Goal: Transaction & Acquisition: Purchase product/service

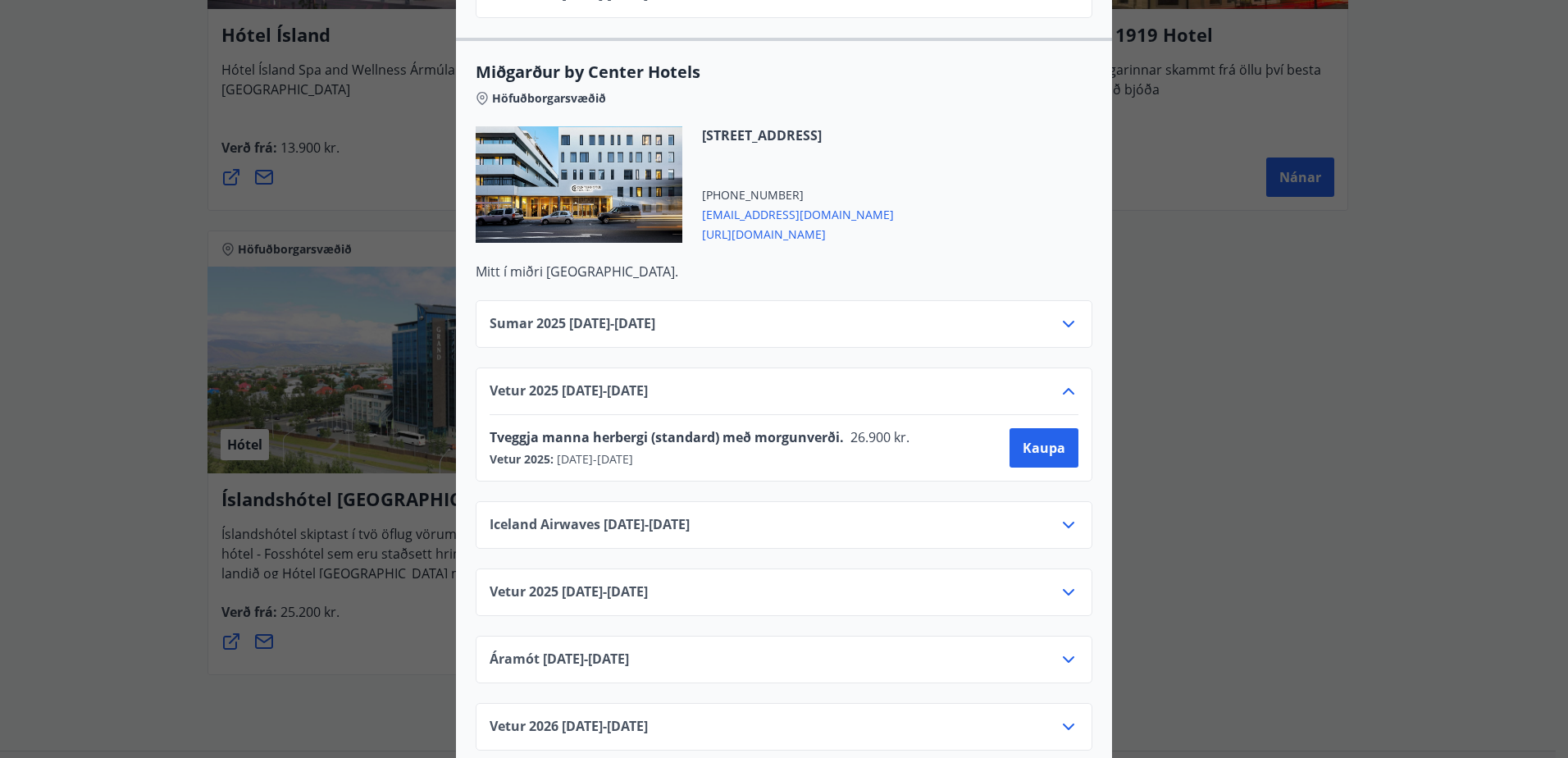
scroll to position [4046, 0]
click at [1028, 438] on span "Kaupa" at bounding box center [1043, 447] width 43 height 18
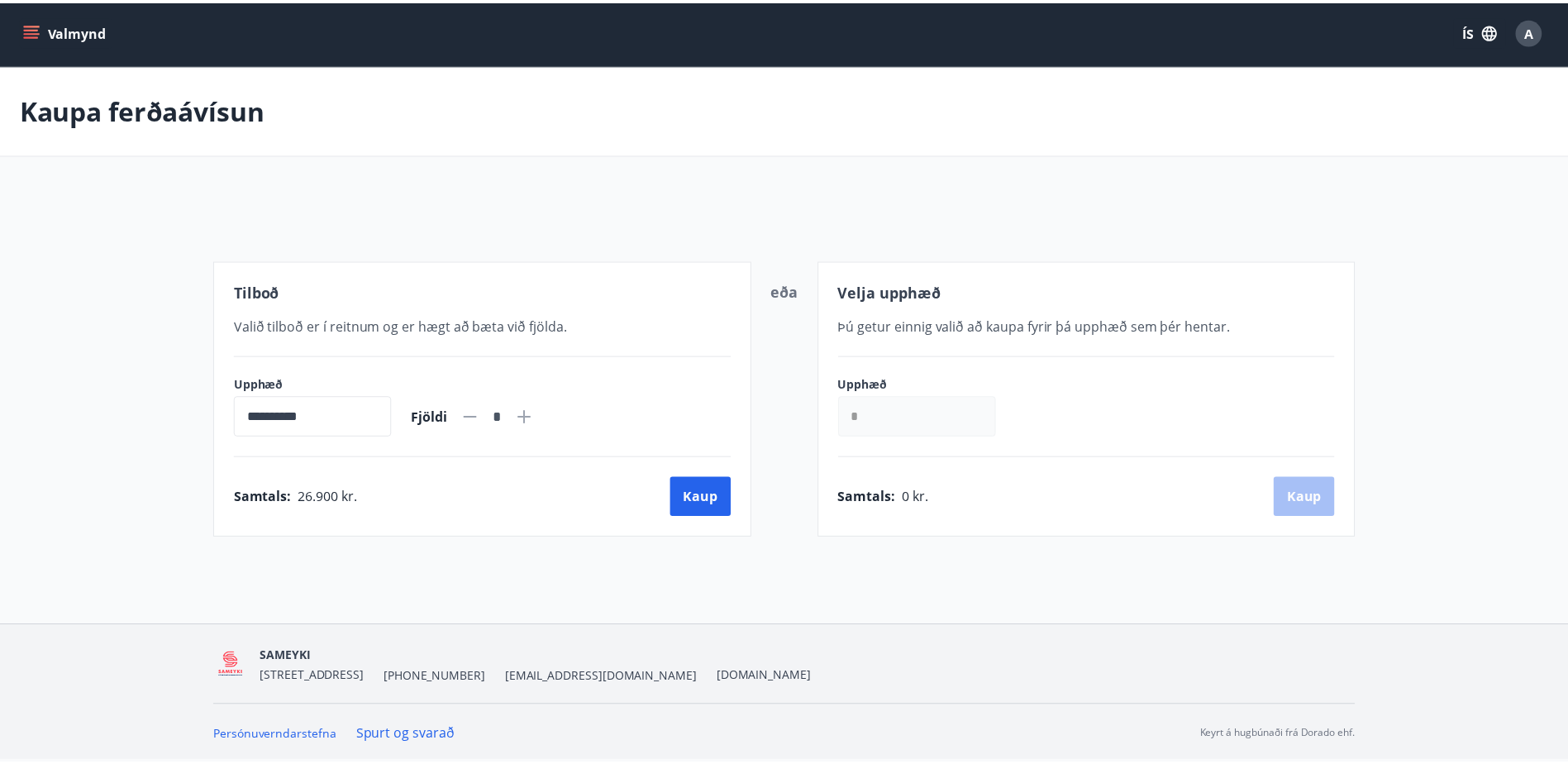
scroll to position [3, 0]
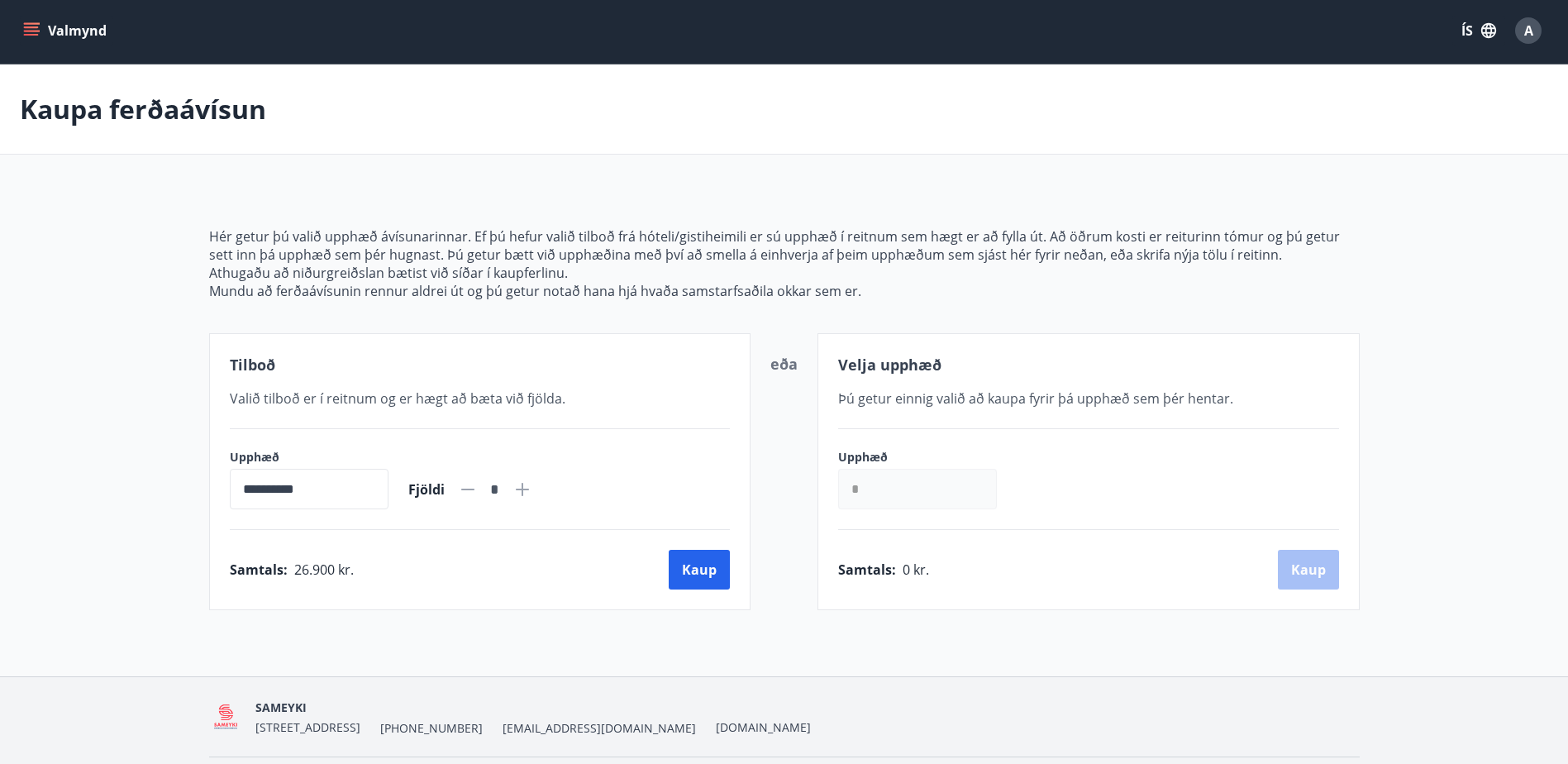
click at [529, 495] on icon at bounding box center [522, 490] width 14 height 14
type input "*"
click at [703, 570] on button "Kaup" at bounding box center [698, 569] width 61 height 40
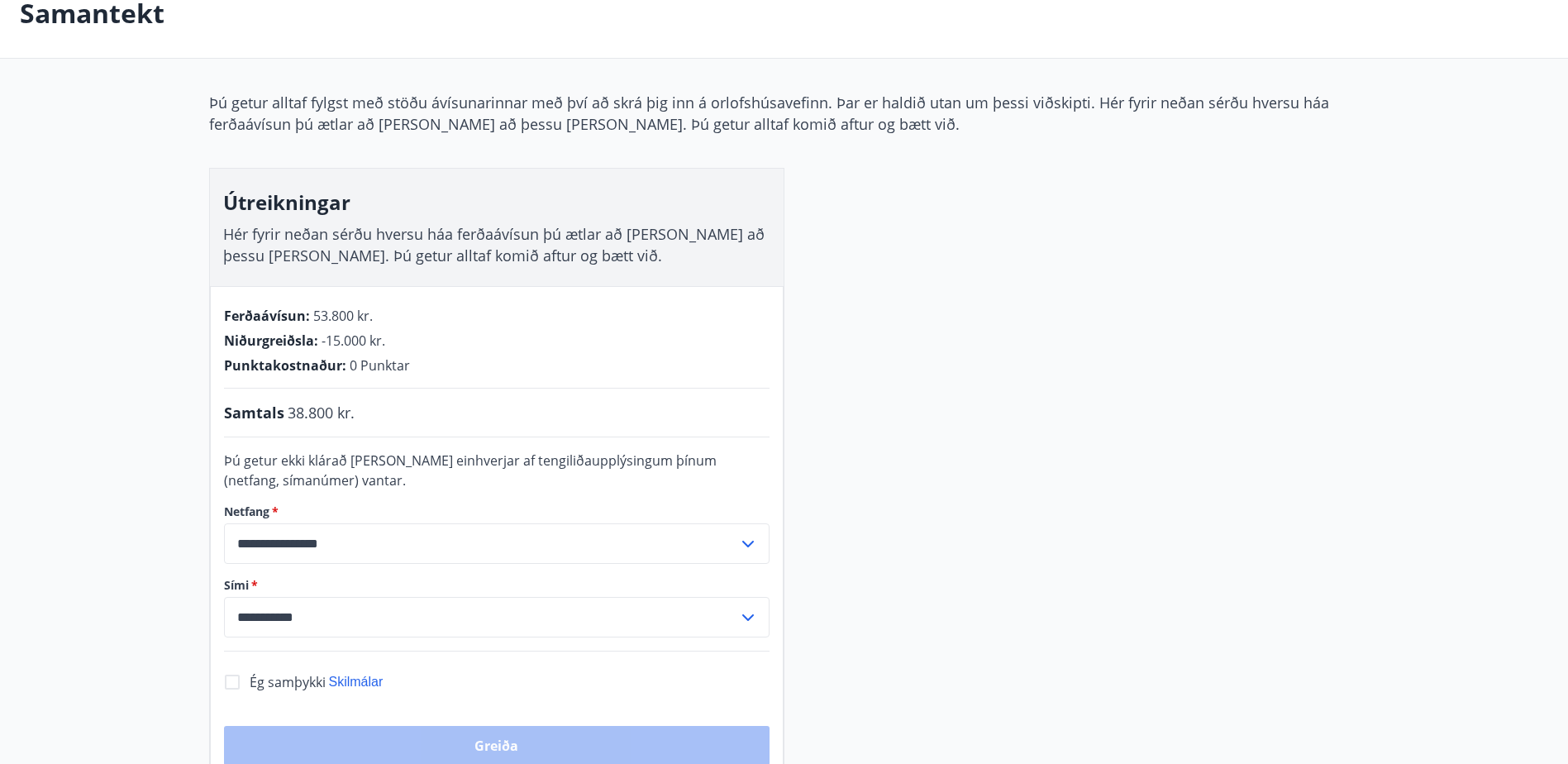
scroll to position [95, 0]
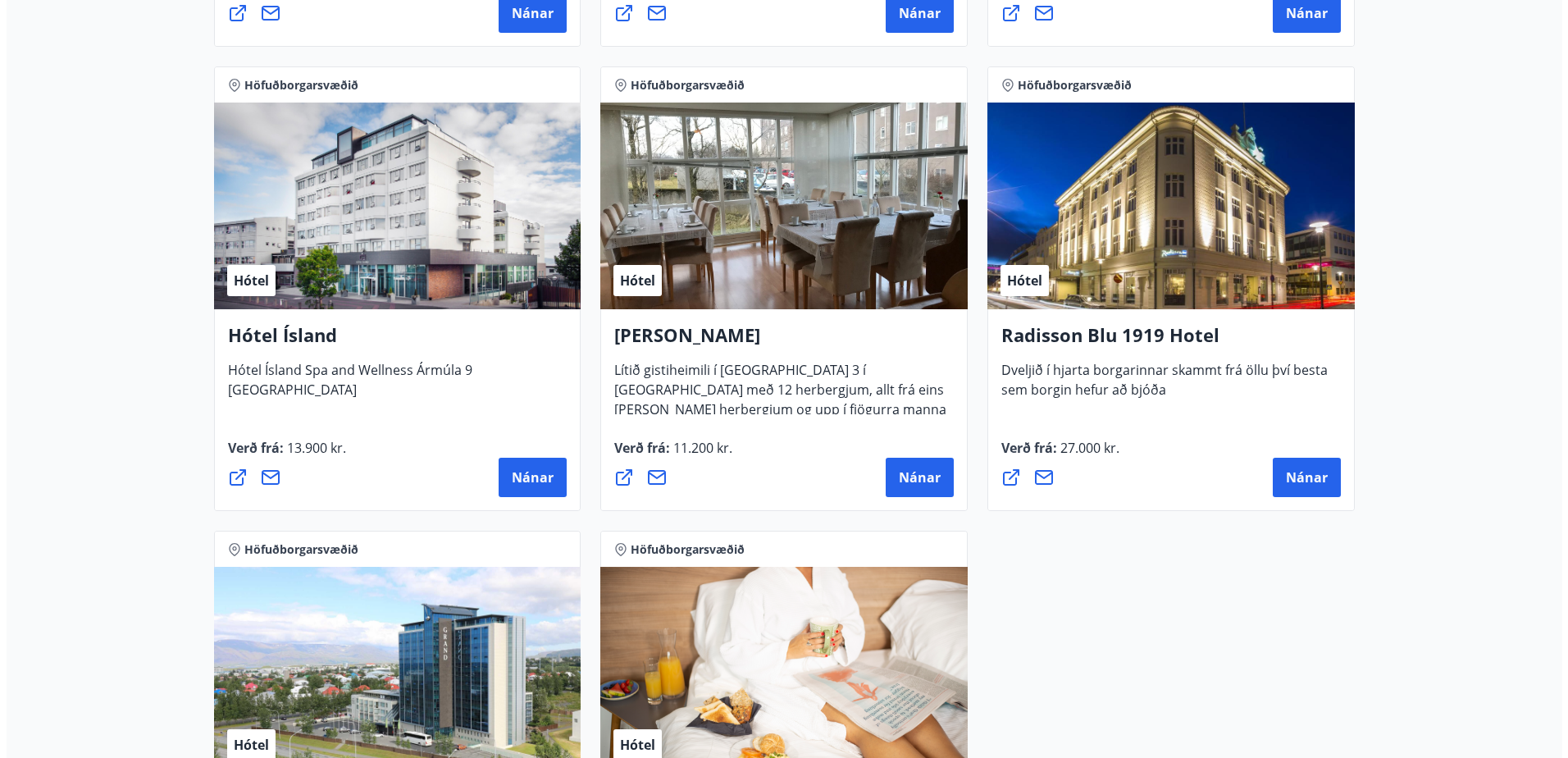
scroll to position [1191, 0]
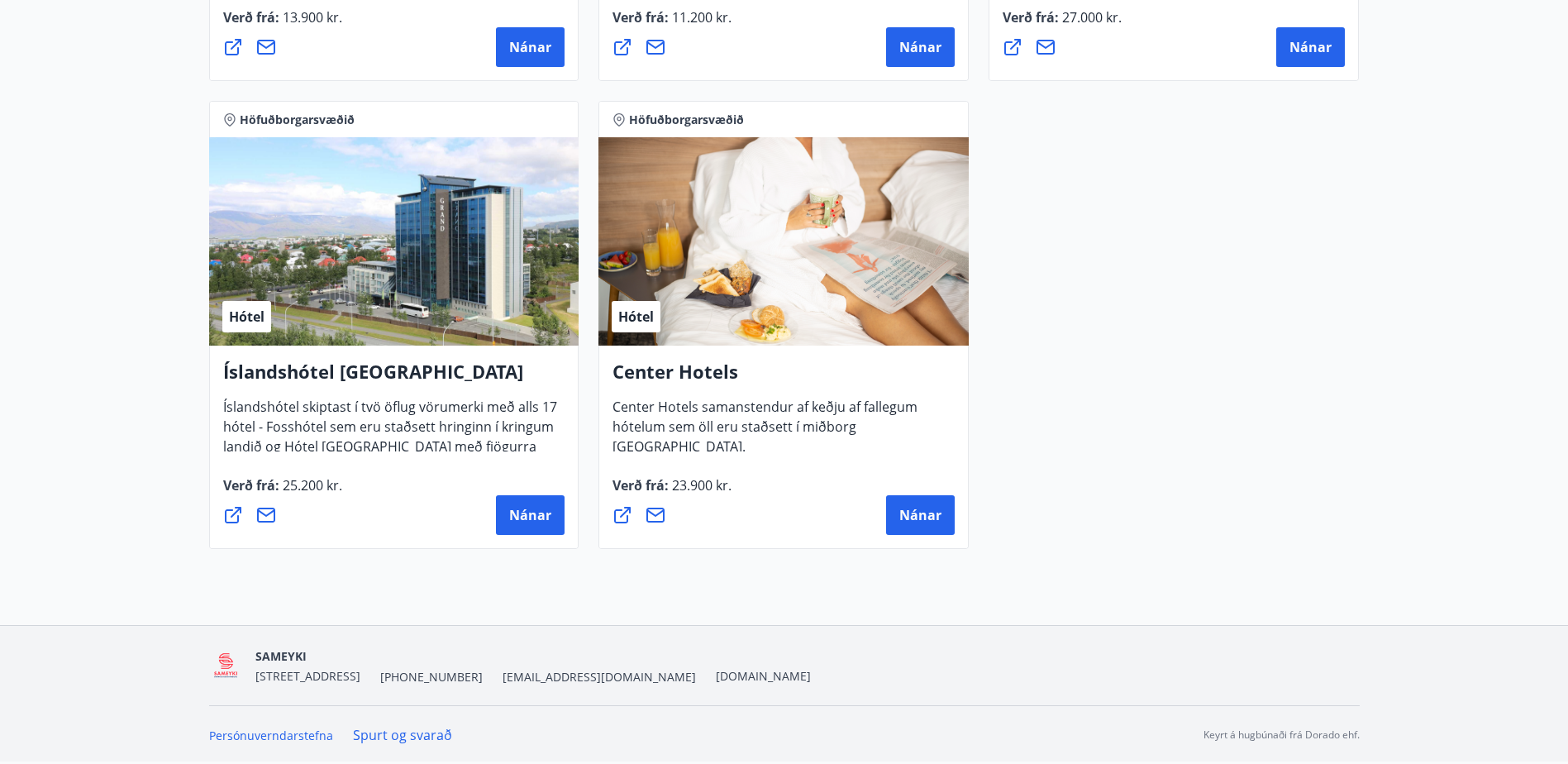
click at [777, 256] on div "Hótel" at bounding box center [783, 241] width 370 height 209
click at [929, 522] on span "Nánar" at bounding box center [920, 515] width 42 height 18
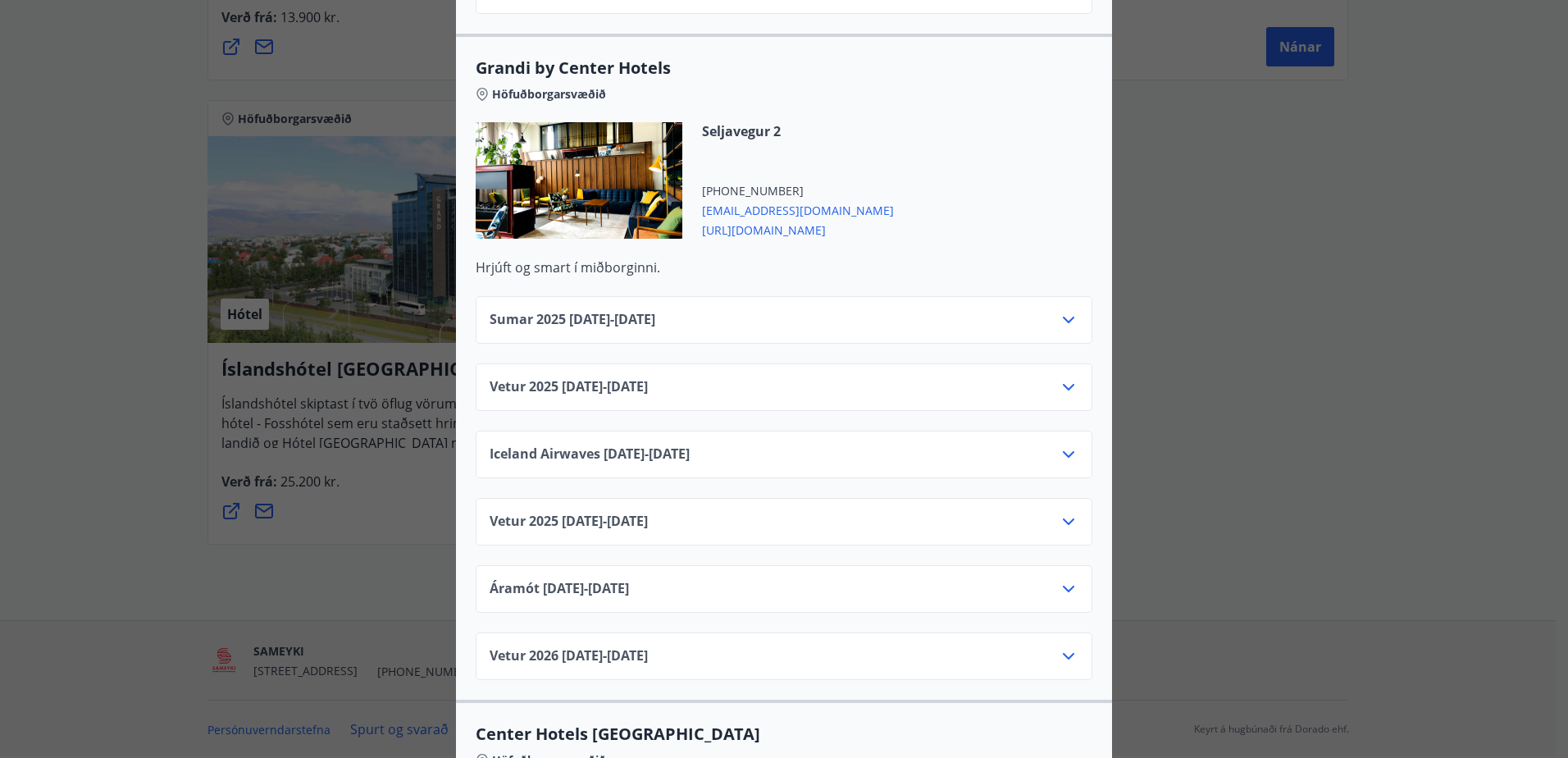
scroll to position [1897, 0]
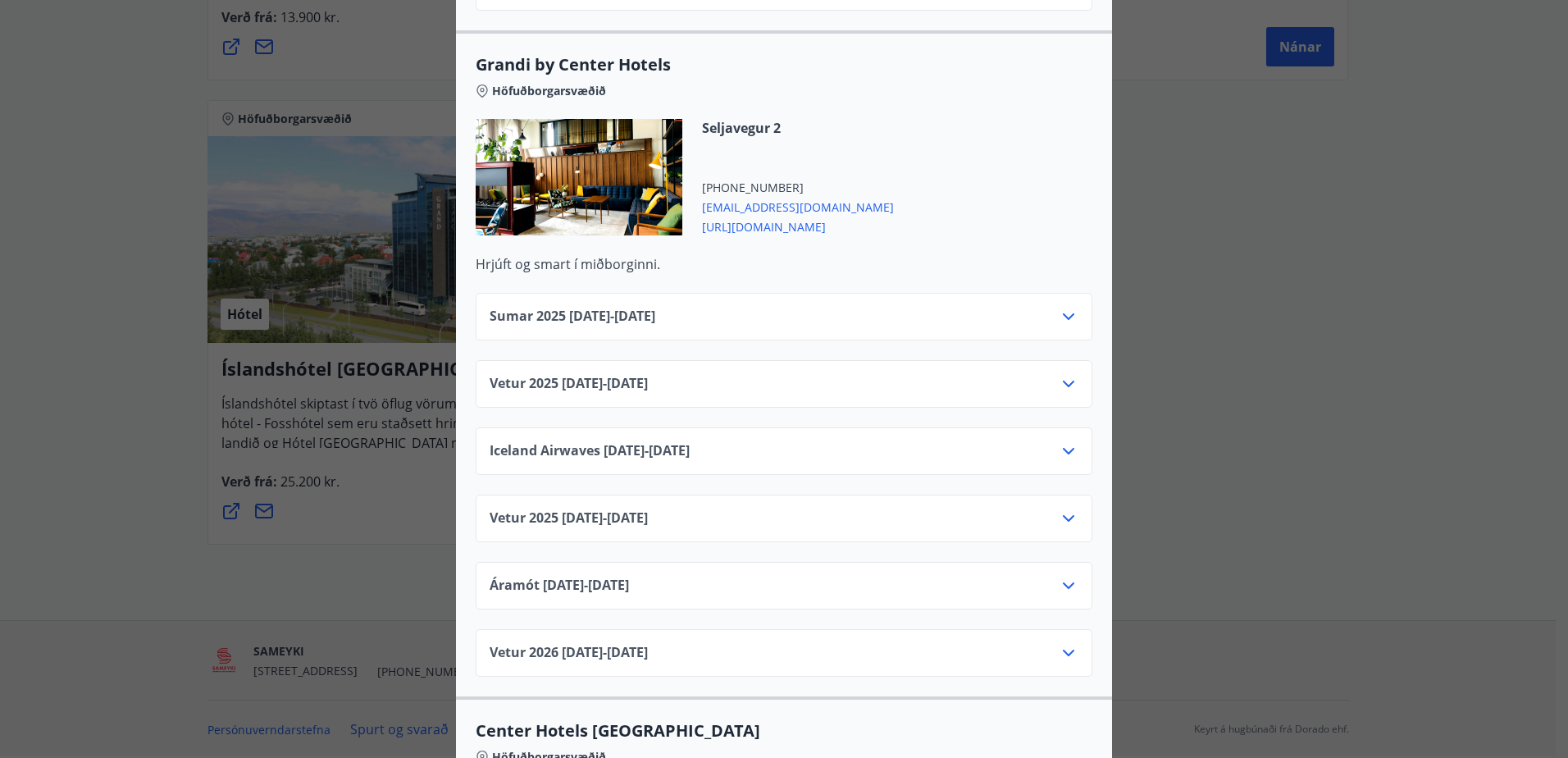
click at [1067, 380] on icon at bounding box center [1068, 383] width 11 height 7
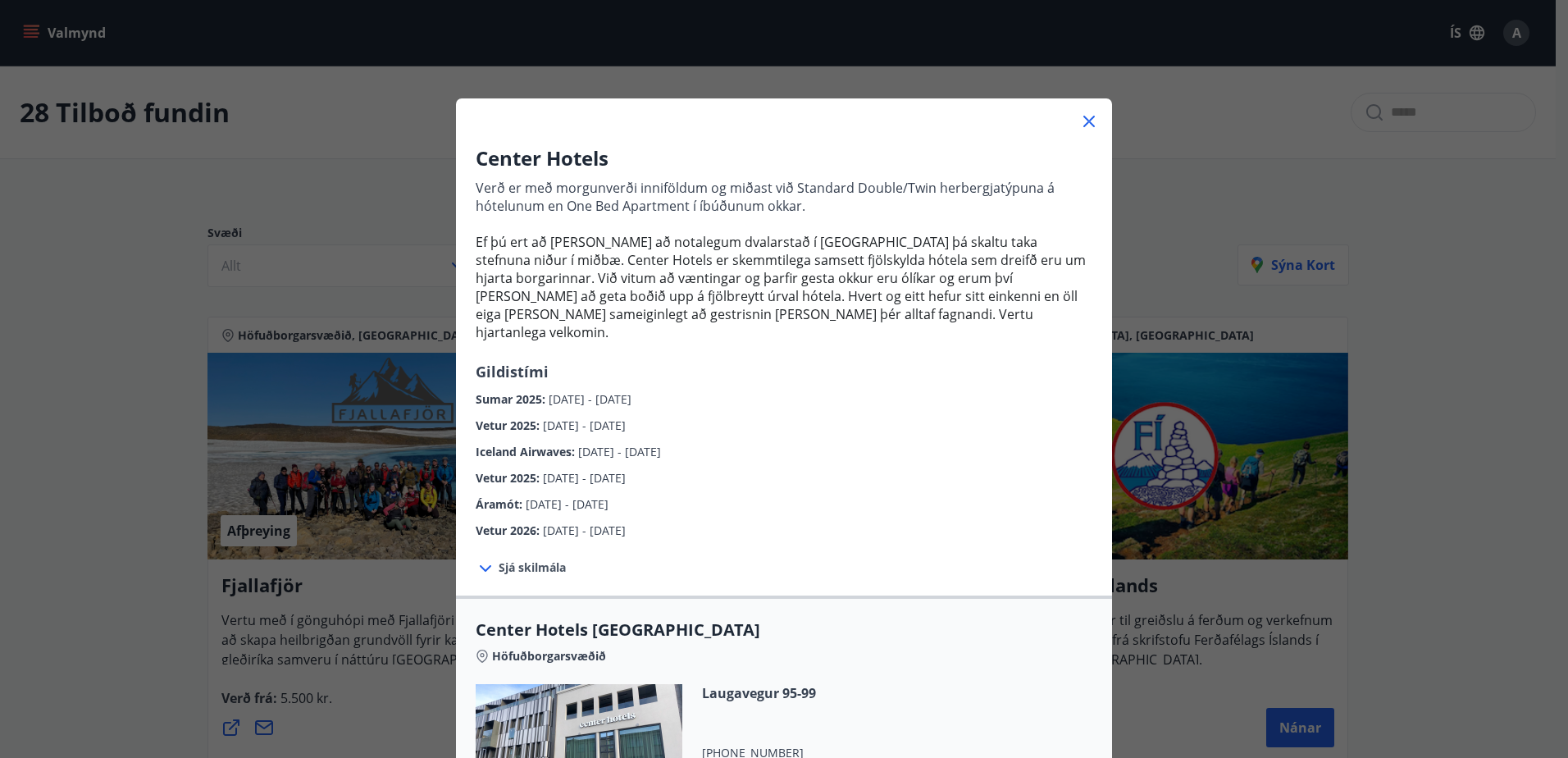
click at [198, 264] on div "Center Hotels Verð er með morgunverði inniföldum og miðast við Standard Double/…" at bounding box center [784, 379] width 1568 height 758
